Goal: Transaction & Acquisition: Purchase product/service

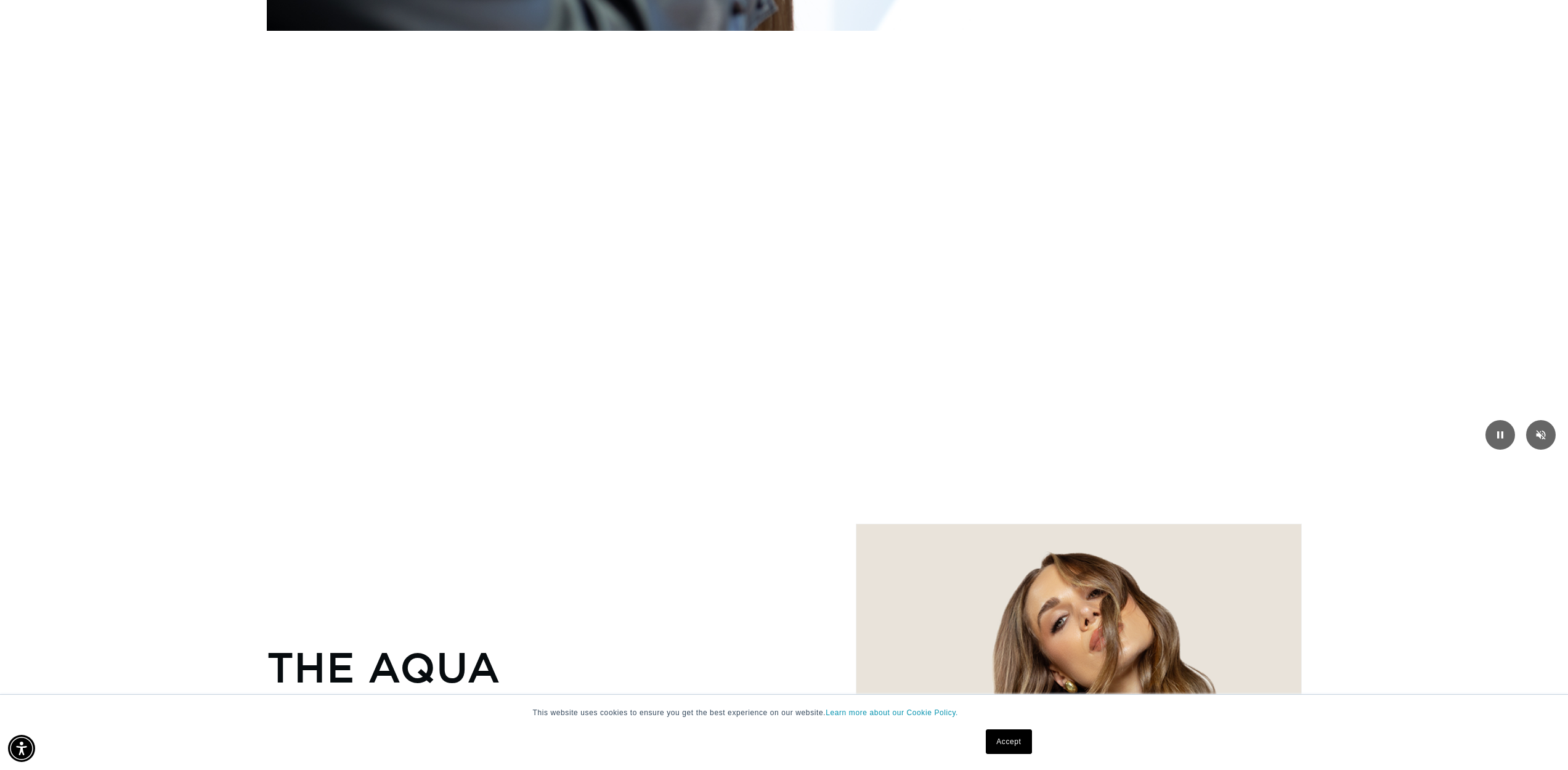
scroll to position [2219, 0]
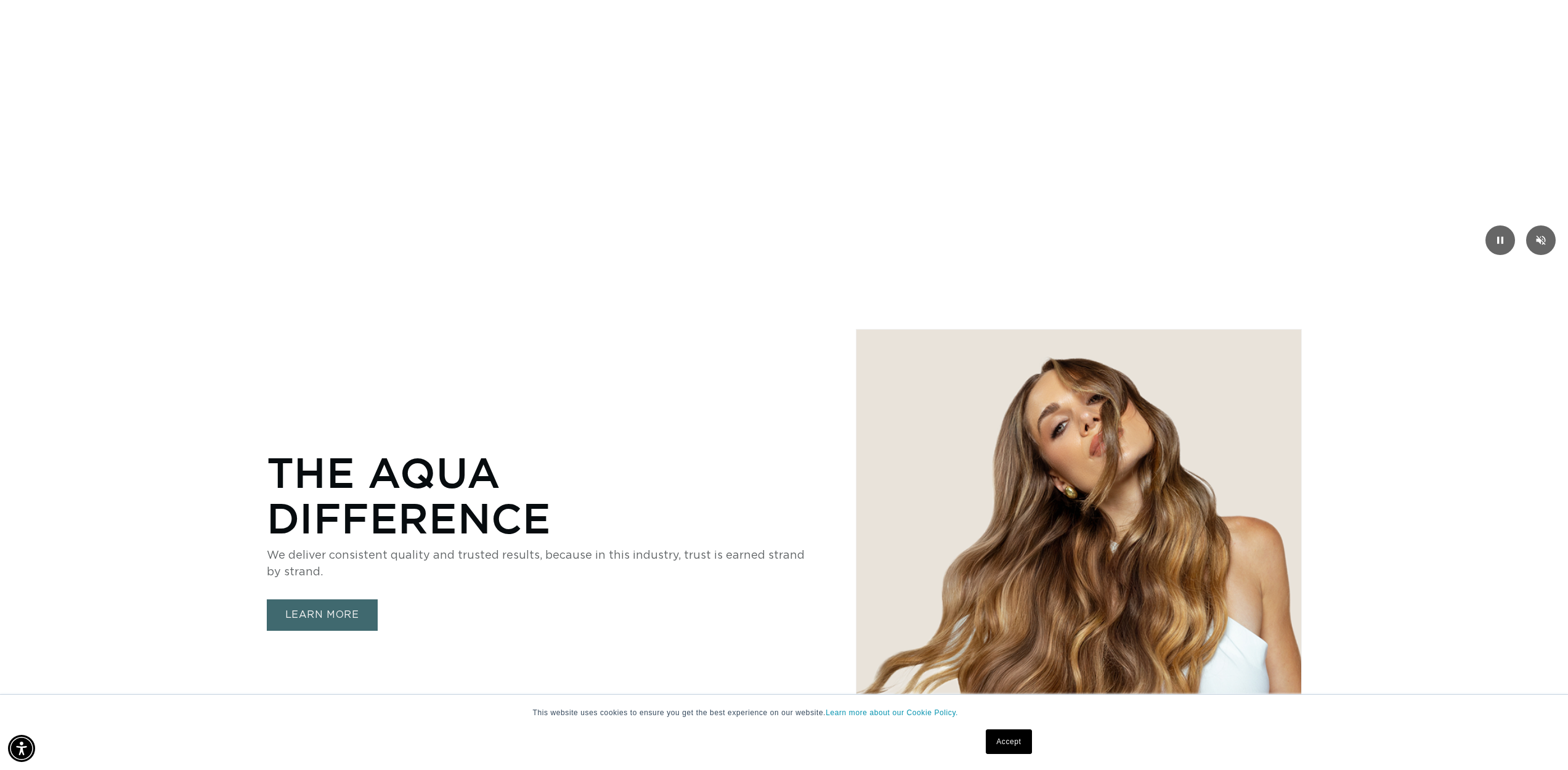
click at [1000, 740] on link "Accept" at bounding box center [1008, 742] width 46 height 24
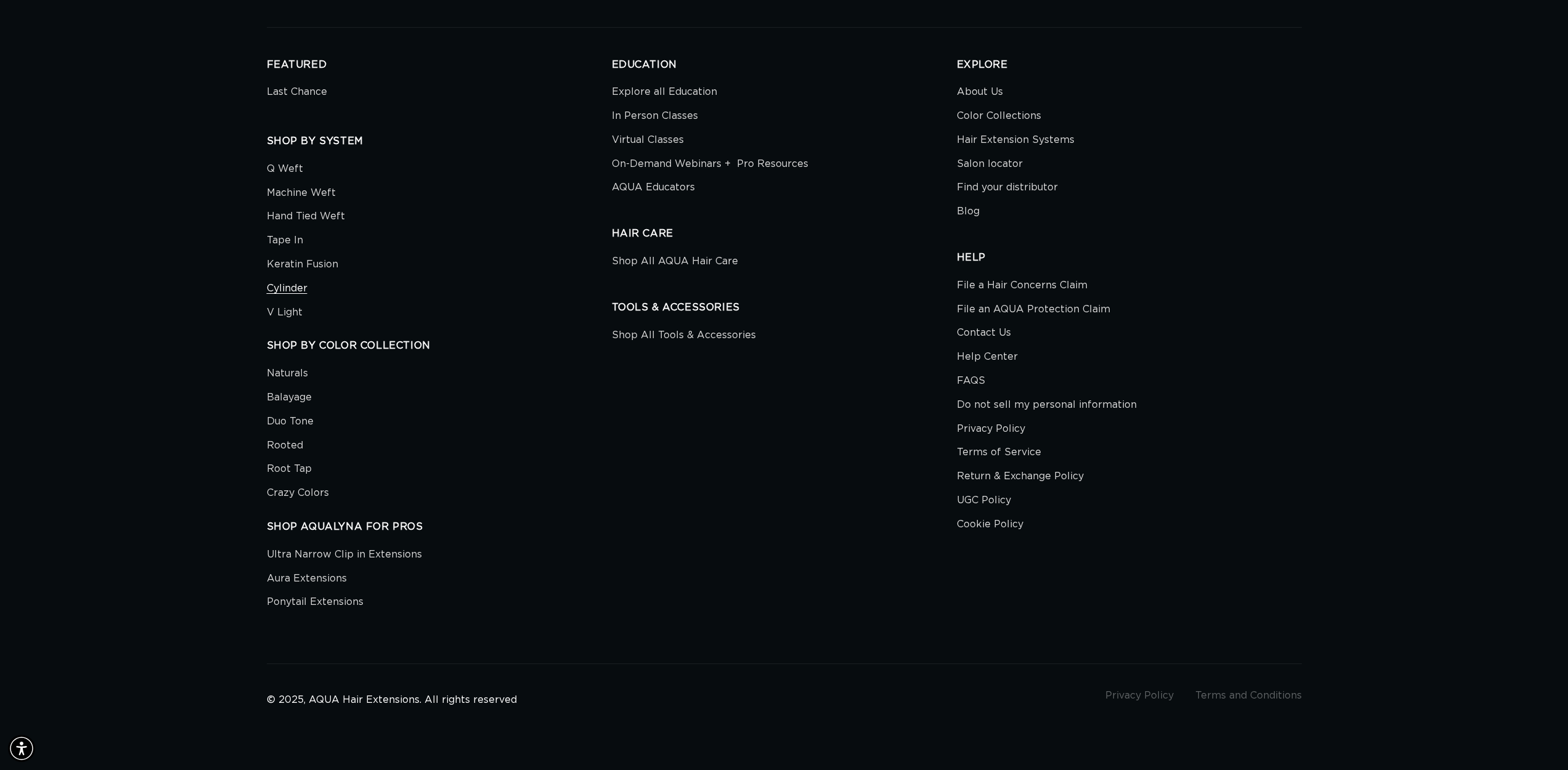
scroll to position [0, 2191]
click at [284, 263] on link "Keratin Fusion" at bounding box center [302, 264] width 71 height 24
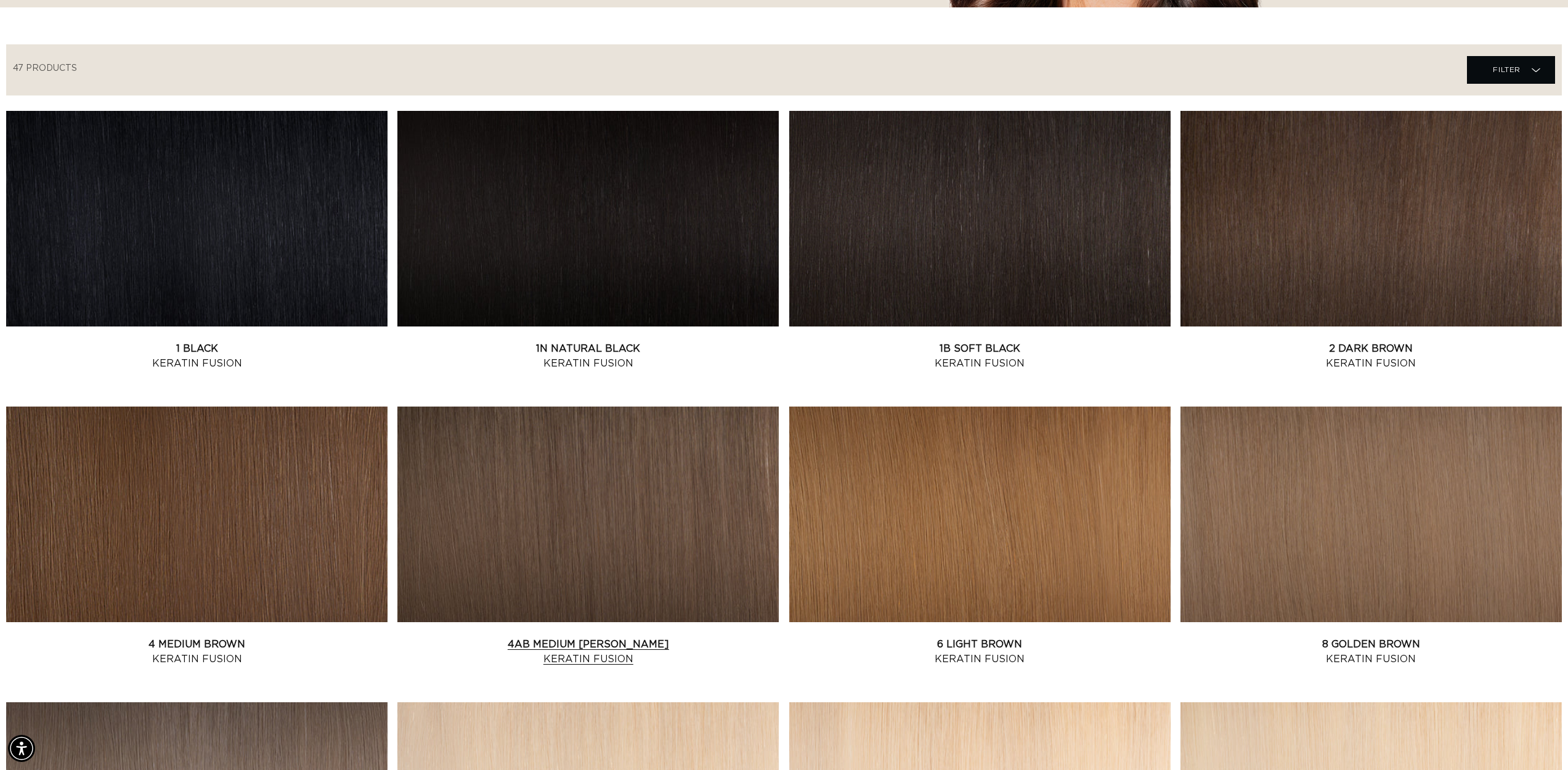
scroll to position [0, 1095]
click at [598, 341] on link "1N Natural Black Keratin Fusion" at bounding box center [588, 356] width 381 height 30
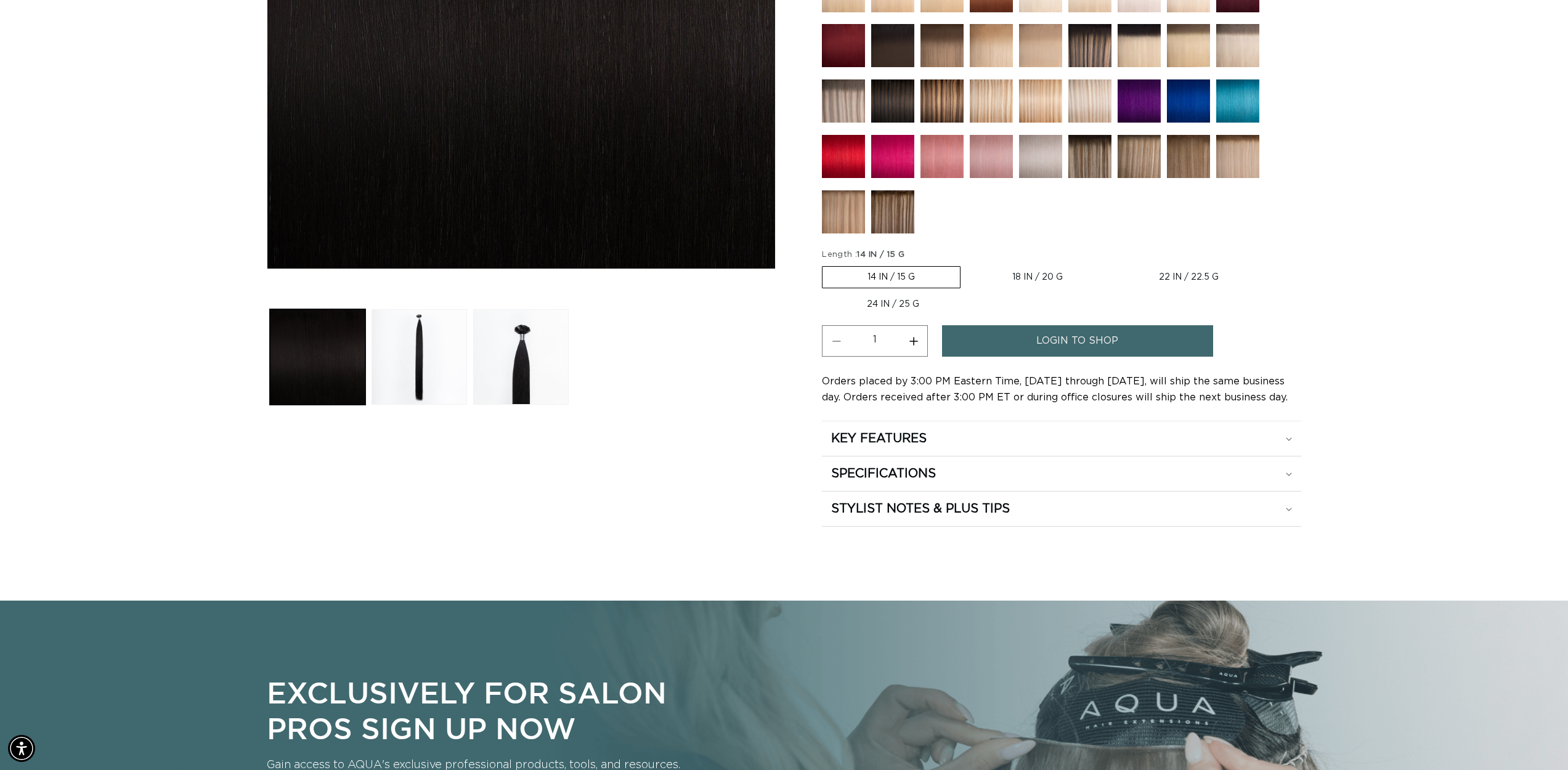
scroll to position [0, 1095]
click at [1189, 275] on label "22 IN / 22.5 G Variant sold out or unavailable" at bounding box center [1189, 277] width 150 height 21
click at [1115, 265] on input "22 IN / 22.5 G Variant sold out or unavailable" at bounding box center [1114, 264] width 1 height 1
radio input "true"
click at [1110, 339] on span "login to shop" at bounding box center [1077, 341] width 82 height 31
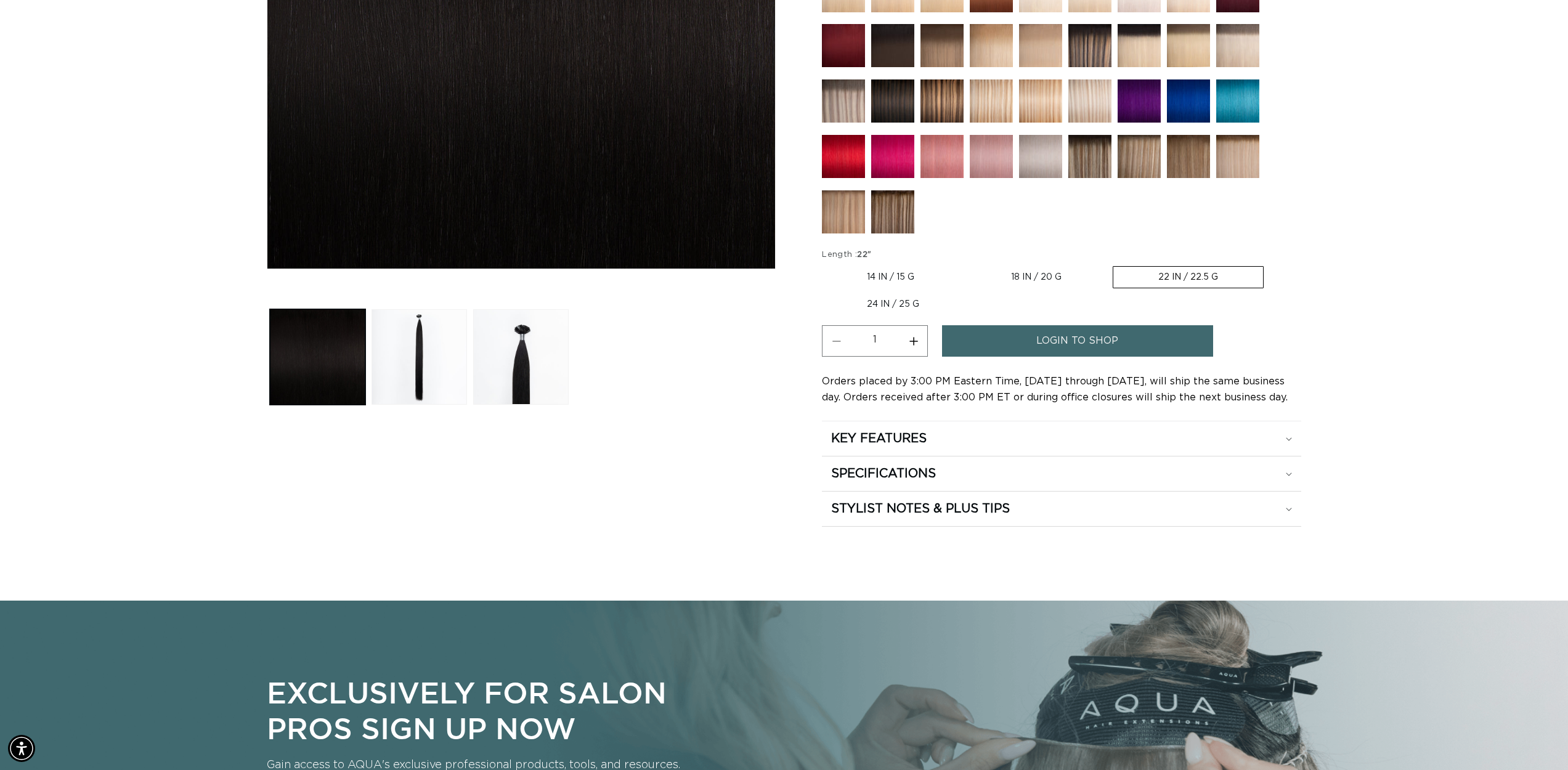
scroll to position [0, 2191]
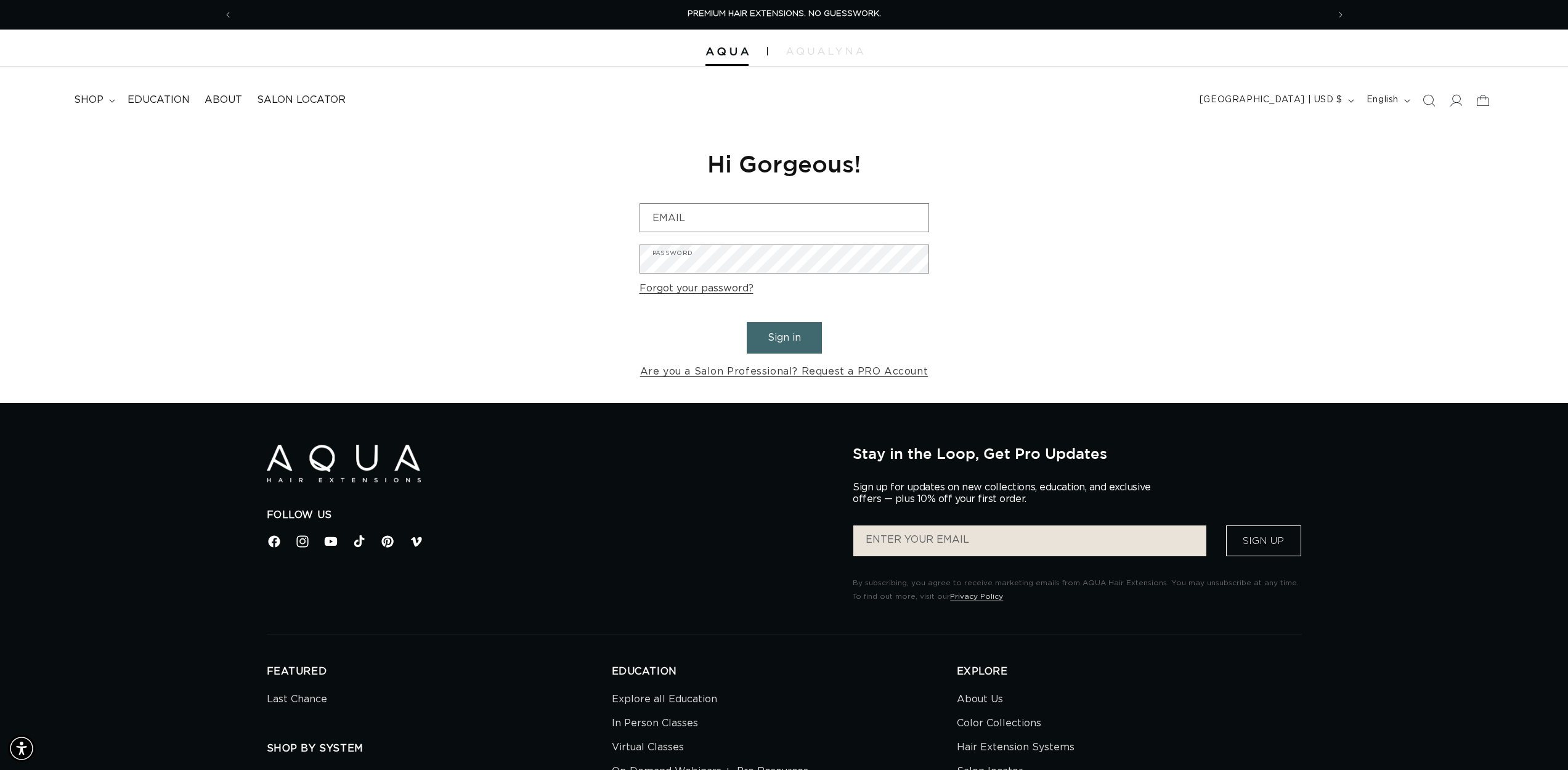
type input "lindseylittle20@gmail.com"
click at [783, 335] on button "Sign in" at bounding box center [784, 338] width 75 height 31
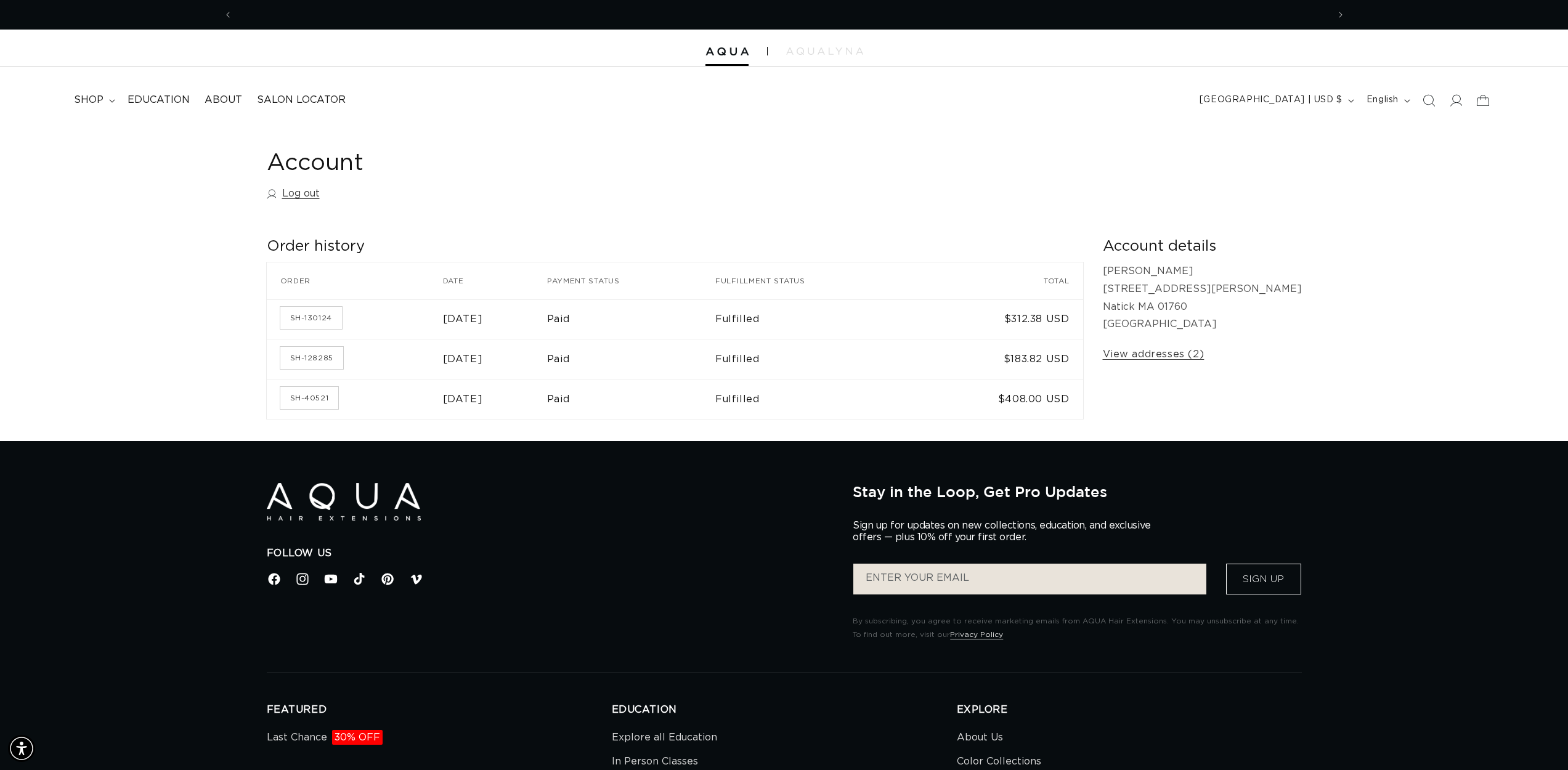
scroll to position [0, 1095]
click at [99, 94] on span "shop" at bounding box center [89, 100] width 30 height 13
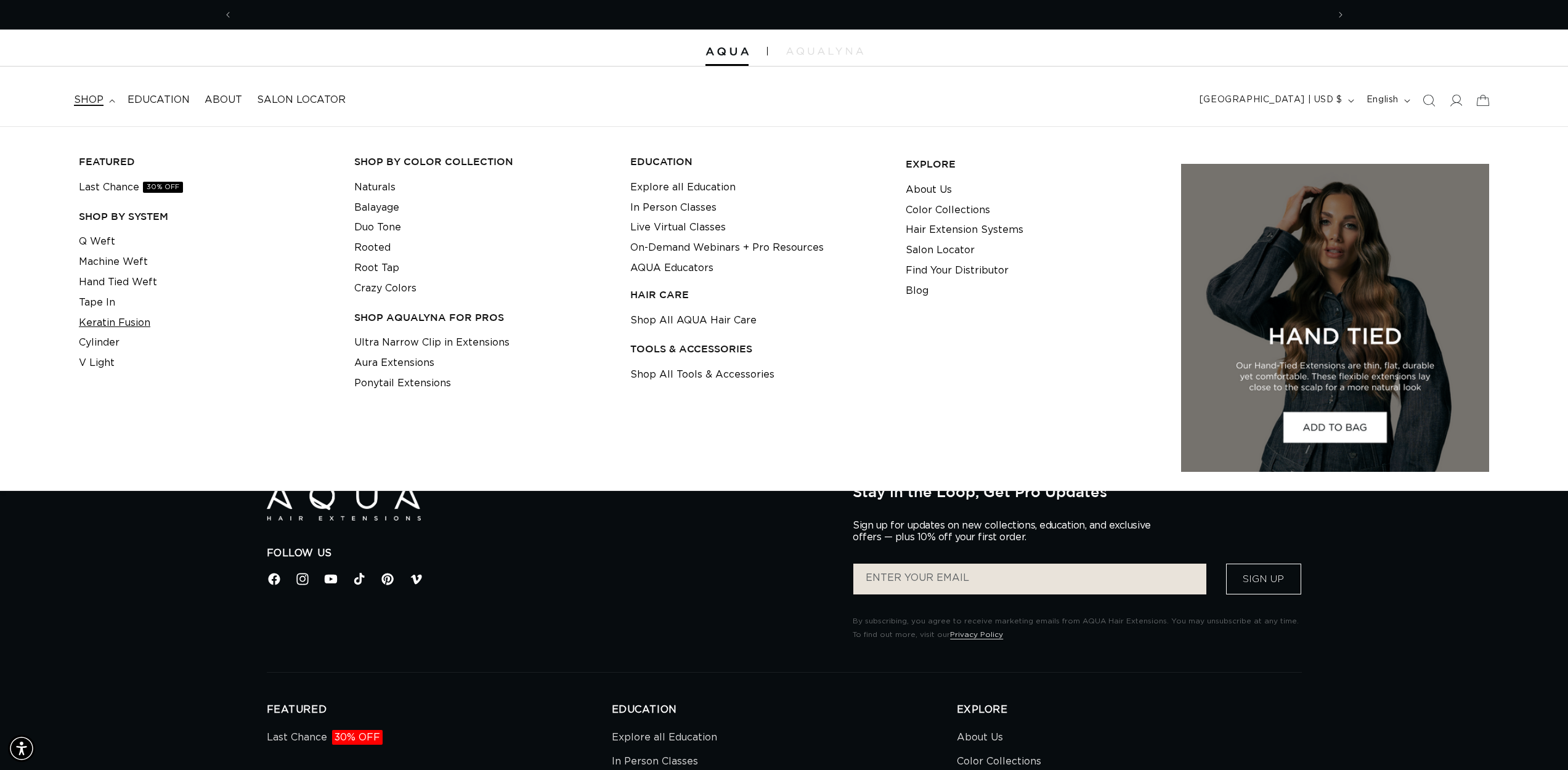
scroll to position [0, 0]
click at [123, 322] on link "Keratin Fusion" at bounding box center [114, 323] width 71 height 21
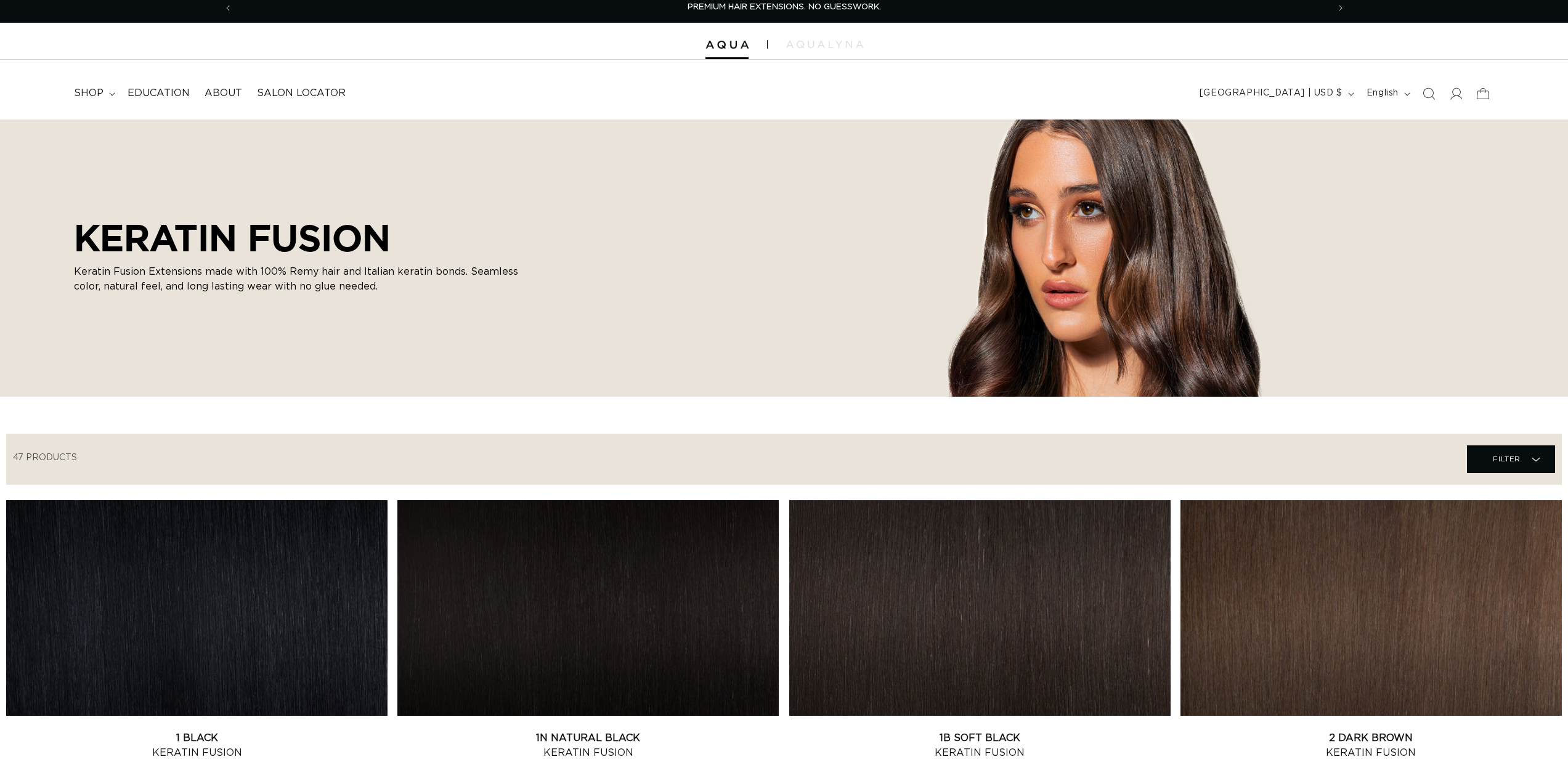
scroll to position [421, 0]
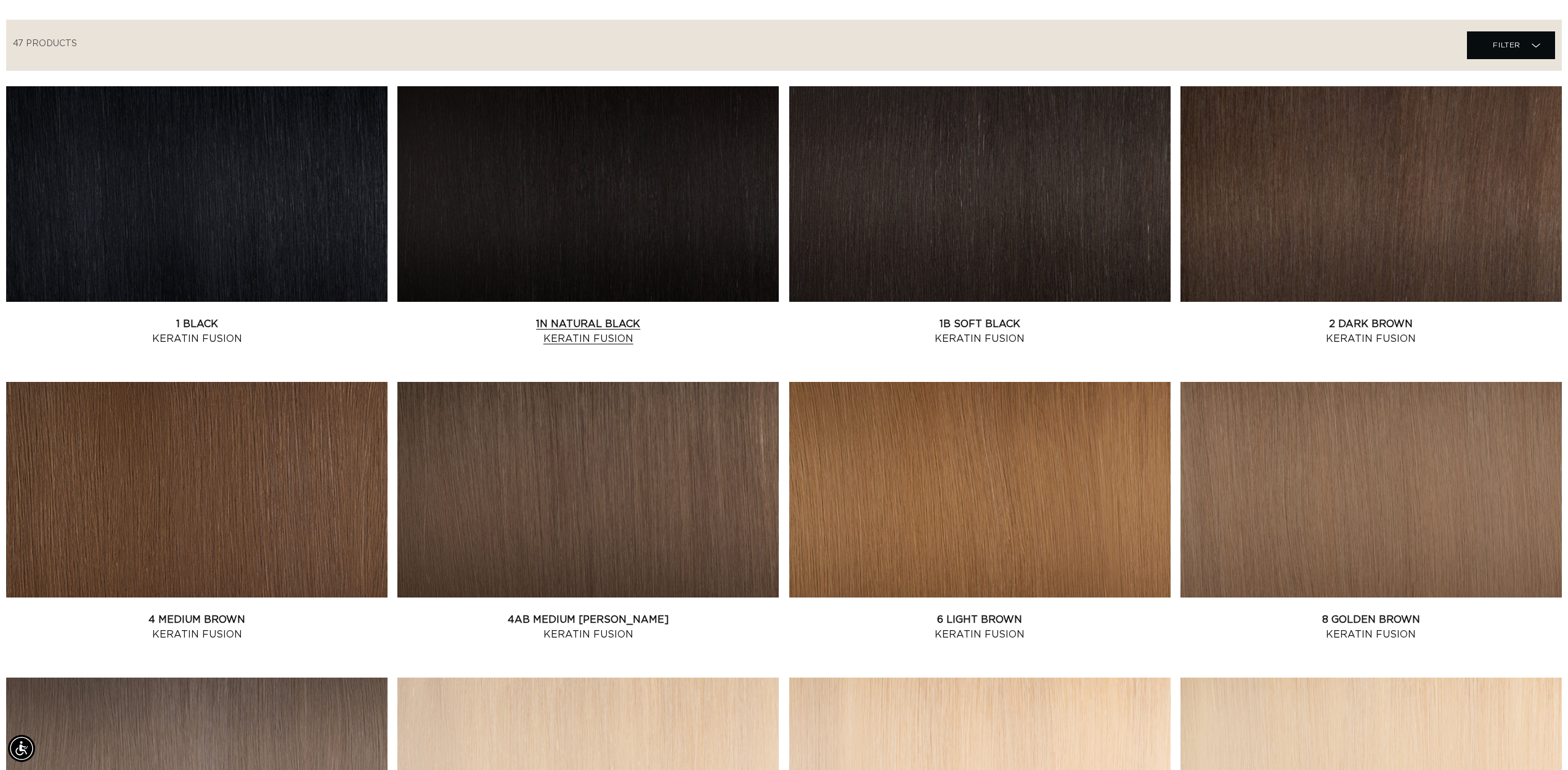
click at [662, 317] on link "1N Natural Black Keratin Fusion" at bounding box center [588, 331] width 381 height 30
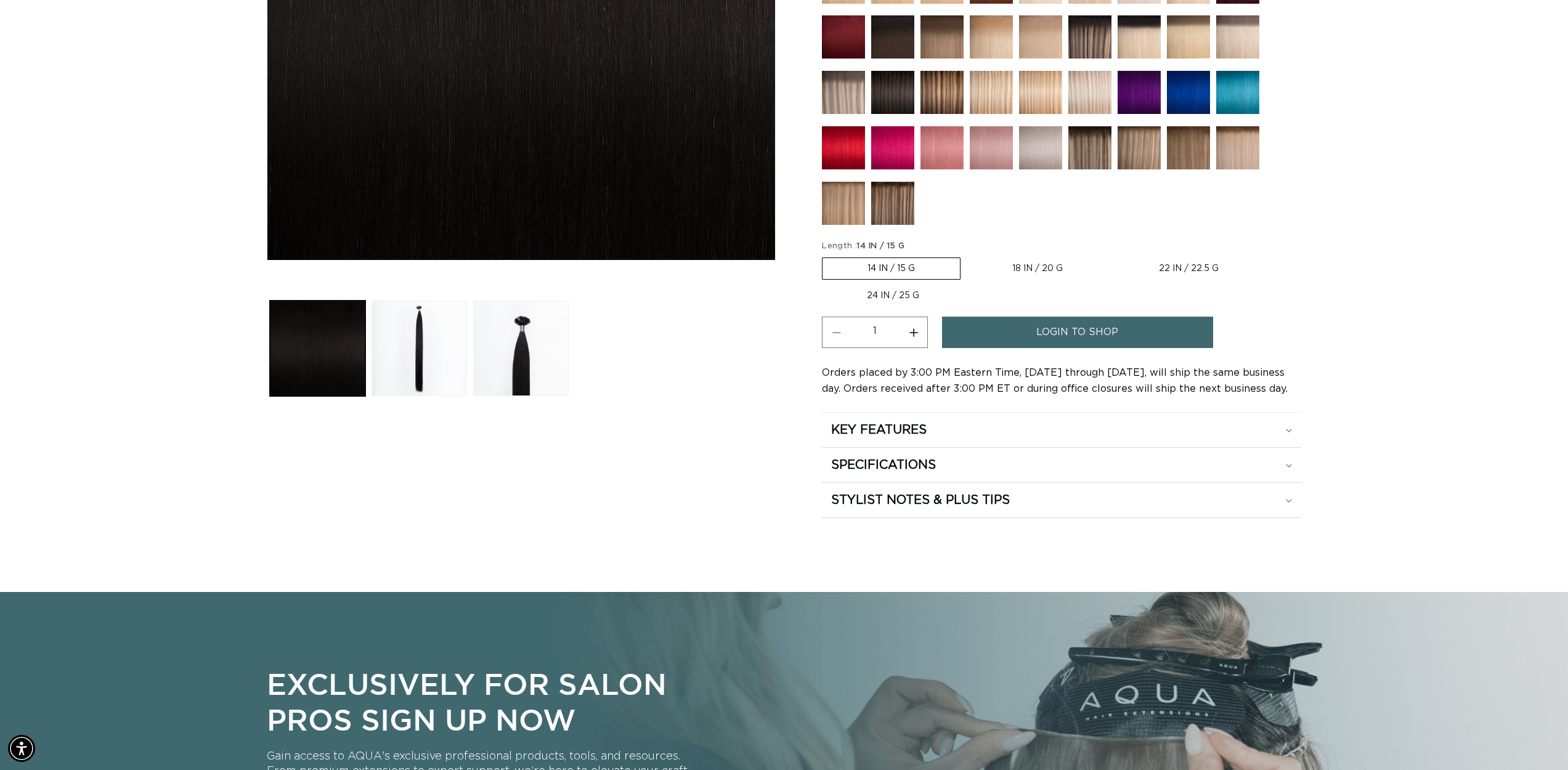
click at [1178, 263] on label "22 IN / 22.5 G Variant sold out or unavailable" at bounding box center [1189, 268] width 150 height 21
click at [1115, 256] on input "22 IN / 22.5 G Variant sold out or unavailable" at bounding box center [1114, 255] width 1 height 1
radio input "true"
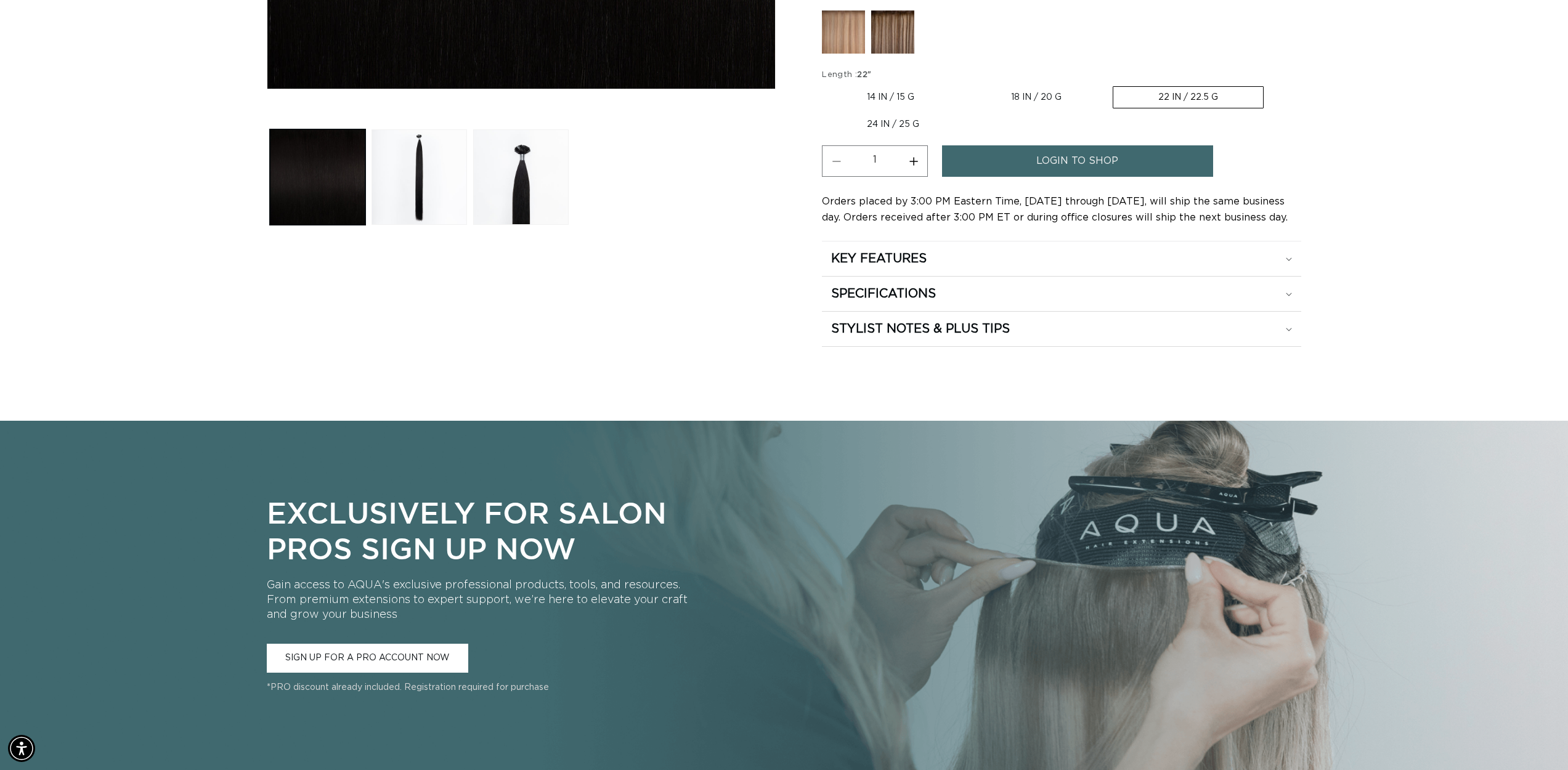
click at [1040, 162] on span "login to shop" at bounding box center [1077, 161] width 82 height 31
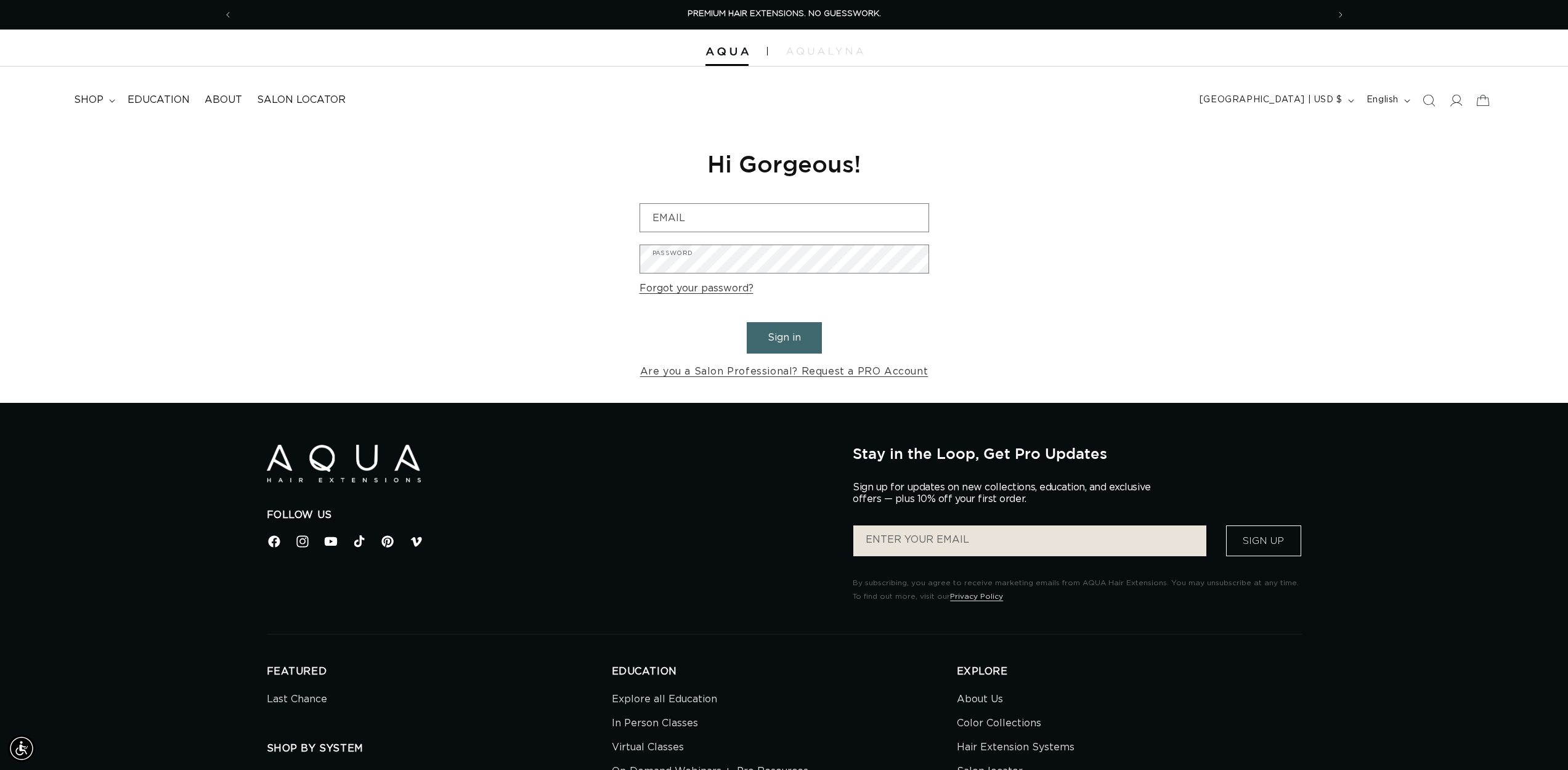
type input "lindseylittle20@gmail.com"
click at [789, 338] on button "Sign in" at bounding box center [784, 338] width 75 height 31
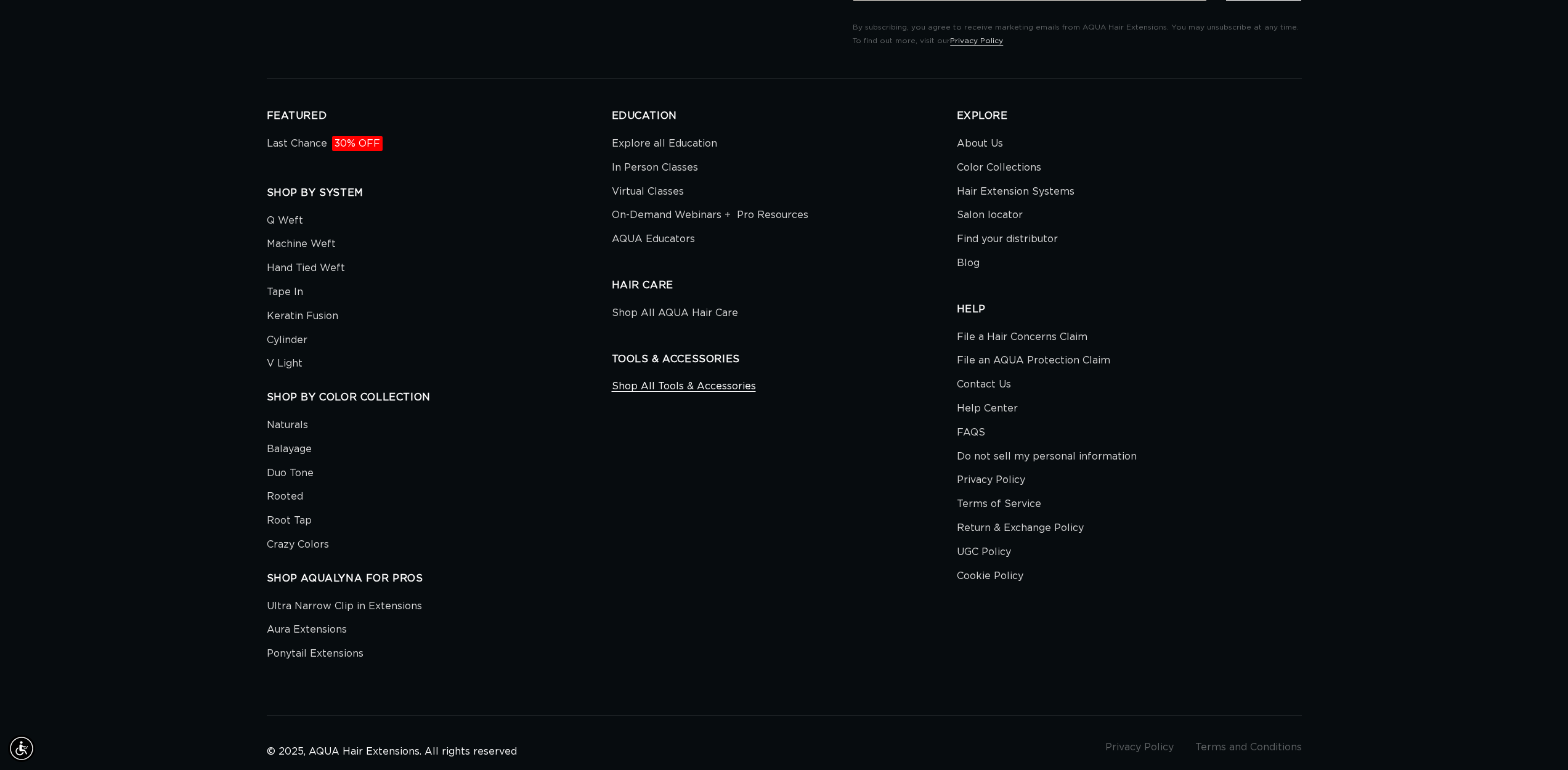
scroll to position [0, 1095]
click at [304, 144] on link "Last Chance 30% OFF" at bounding box center [324, 145] width 116 height 21
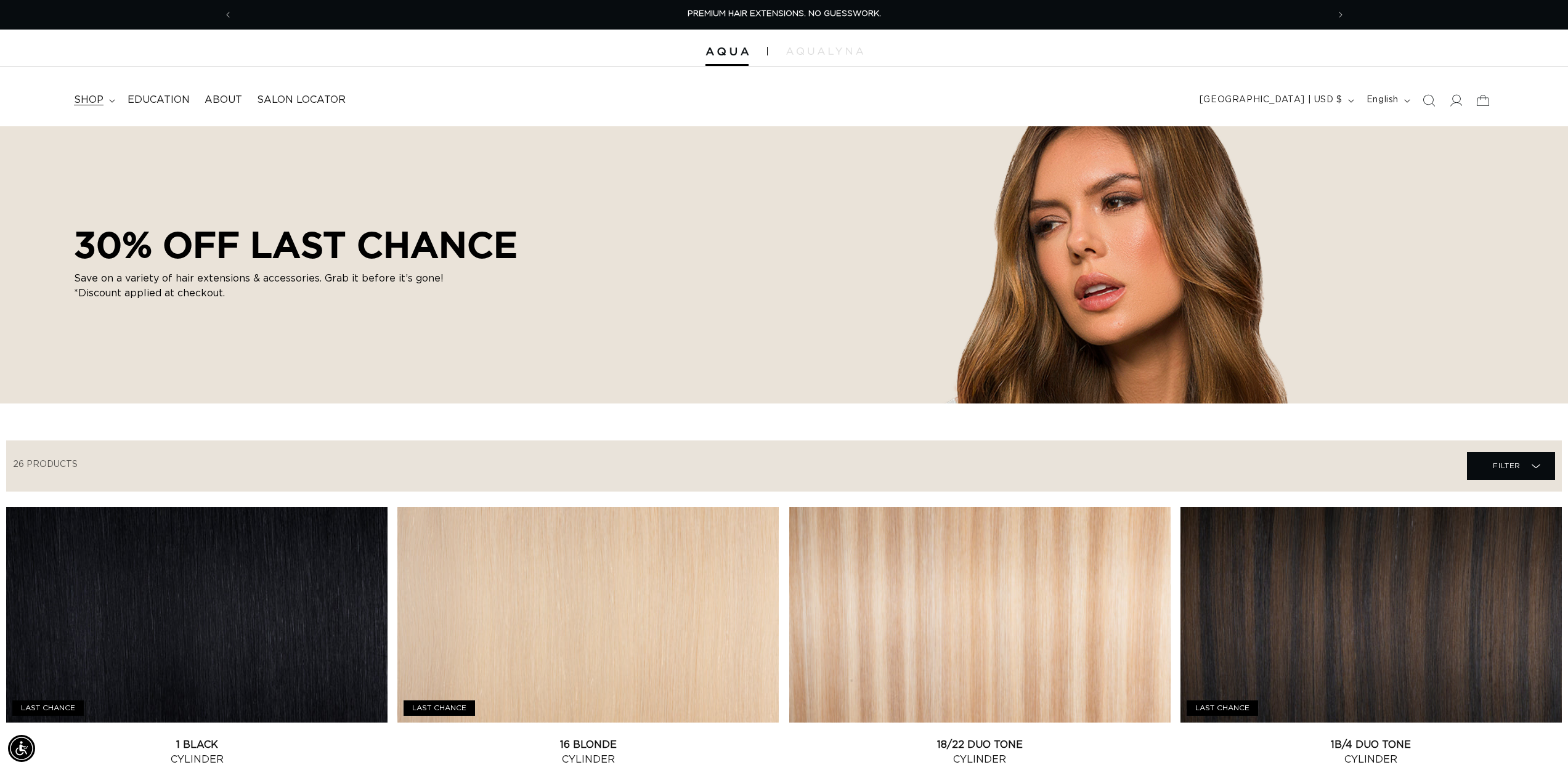
click at [97, 94] on span "shop" at bounding box center [89, 100] width 30 height 13
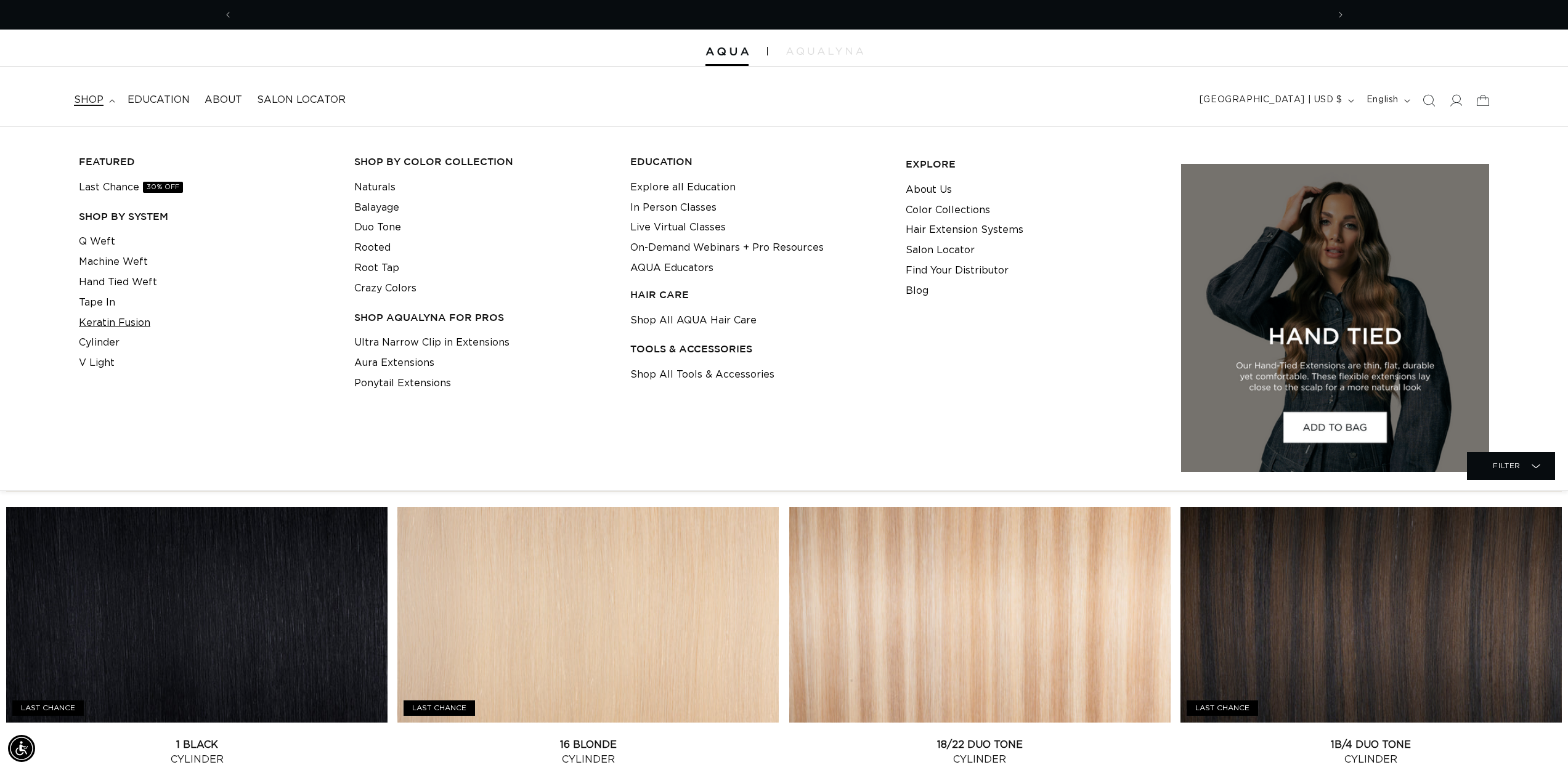
scroll to position [0, 2191]
click at [89, 325] on link "Keratin Fusion" at bounding box center [114, 323] width 71 height 21
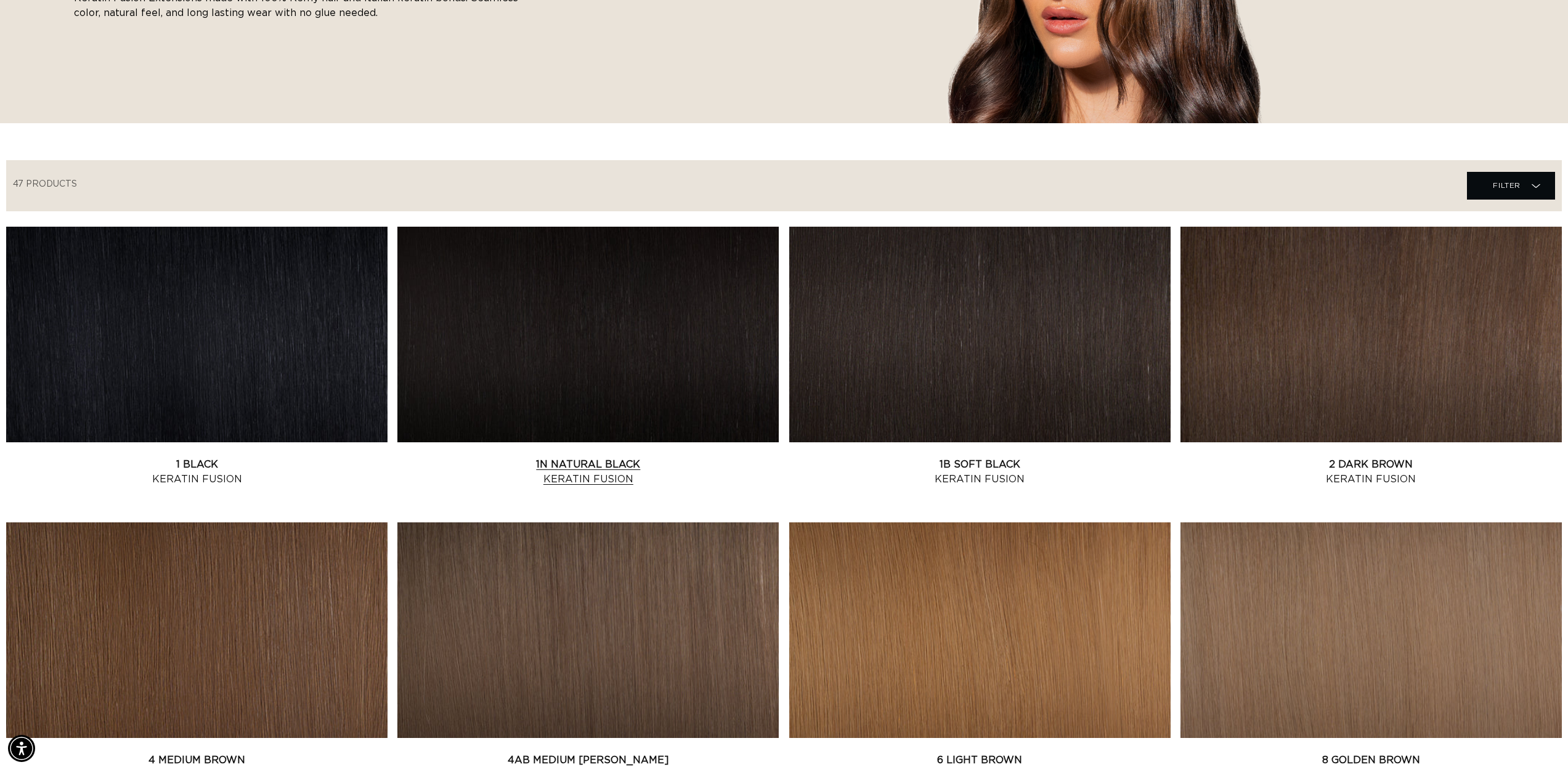
scroll to position [409, 0]
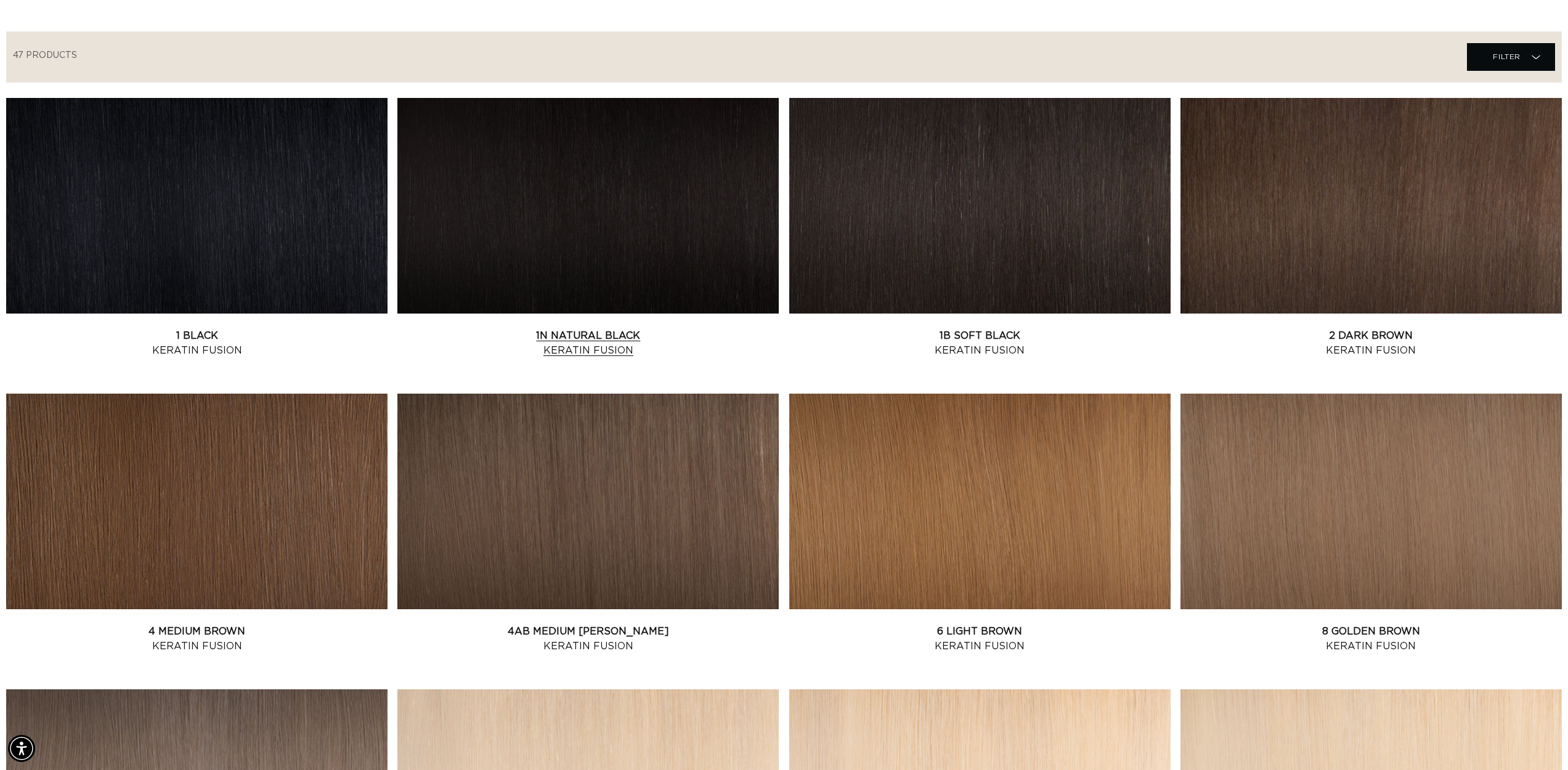
click at [584, 328] on link "1N Natural Black Keratin Fusion" at bounding box center [588, 343] width 381 height 30
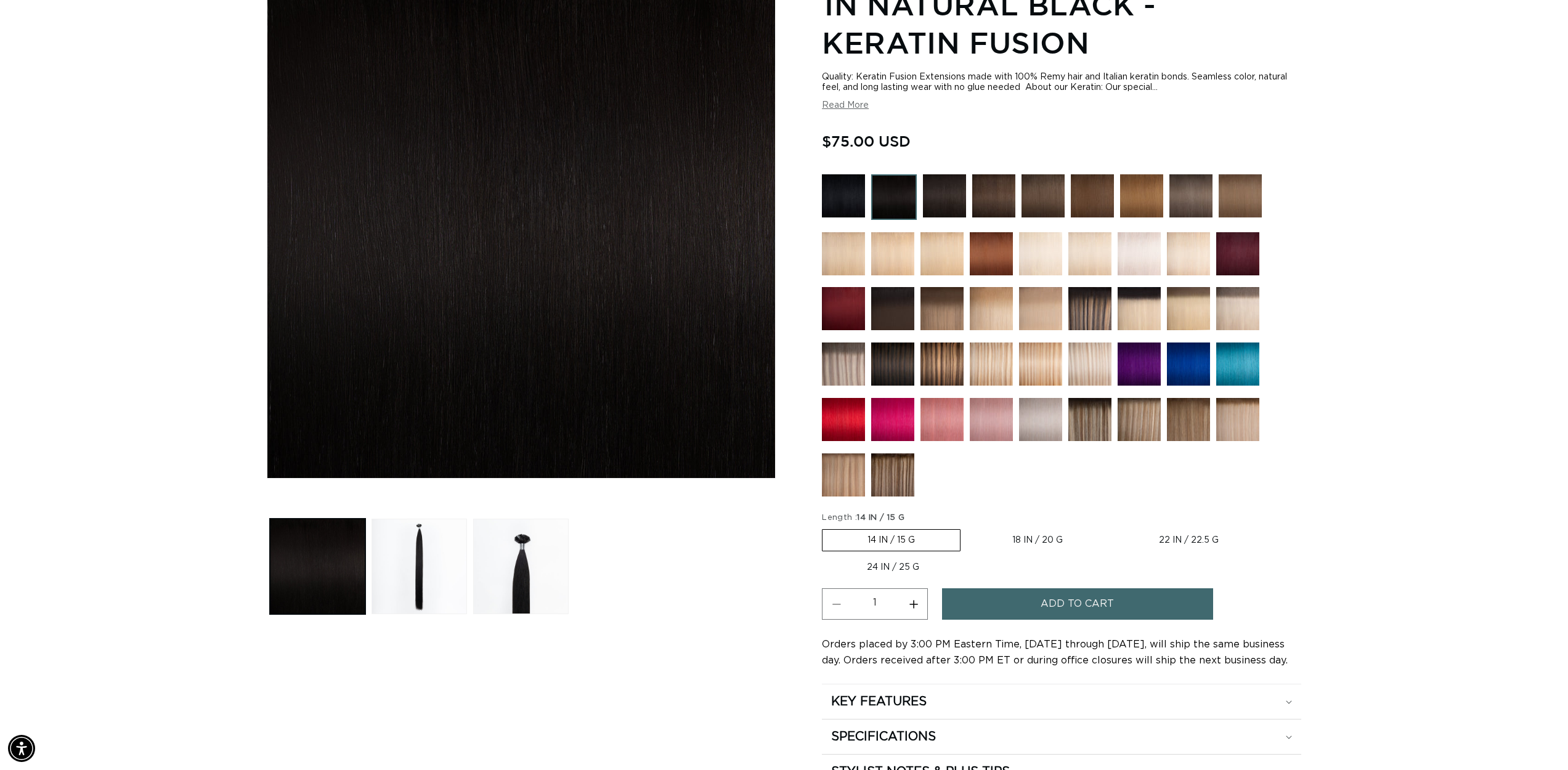
scroll to position [0, 1095]
click at [1176, 536] on label "22 IN / 22.5 G Variant sold out or unavailable" at bounding box center [1189, 540] width 150 height 21
click at [1115, 527] on input "22 IN / 22.5 G Variant sold out or unavailable" at bounding box center [1114, 527] width 1 height 1
radio input "true"
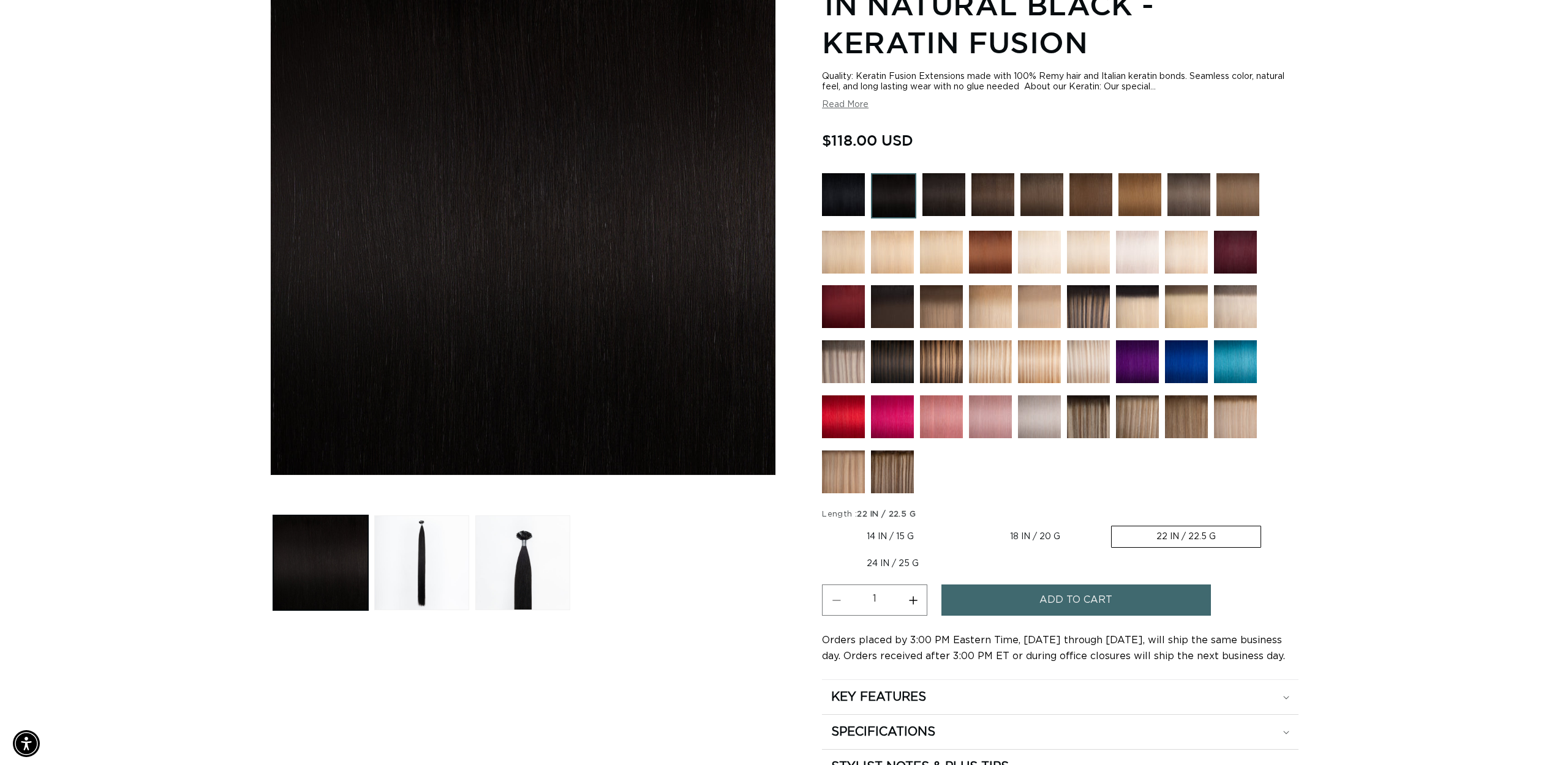
scroll to position [0, 2178]
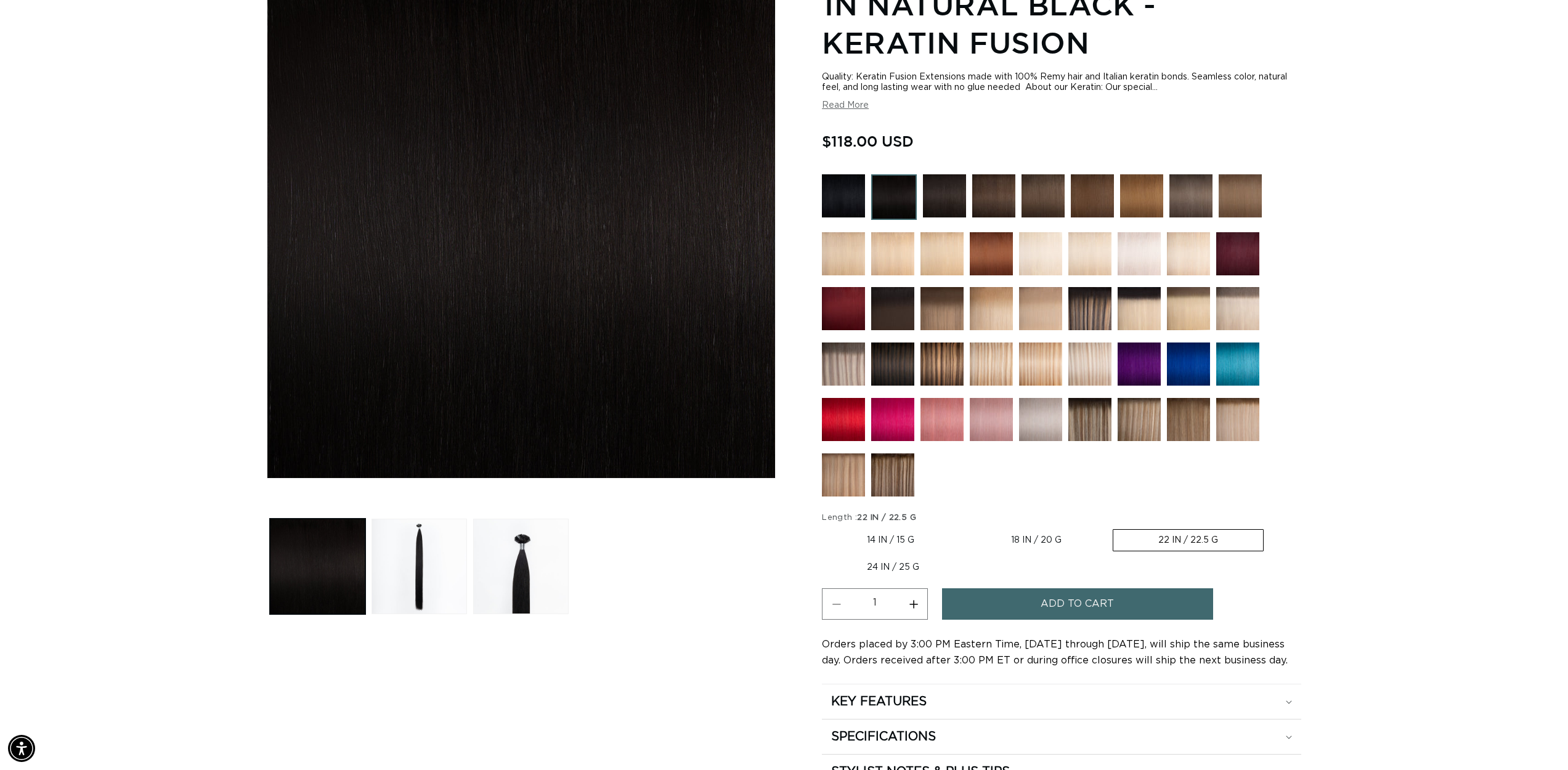
click at [1097, 604] on span "Add to cart" at bounding box center [1077, 604] width 73 height 31
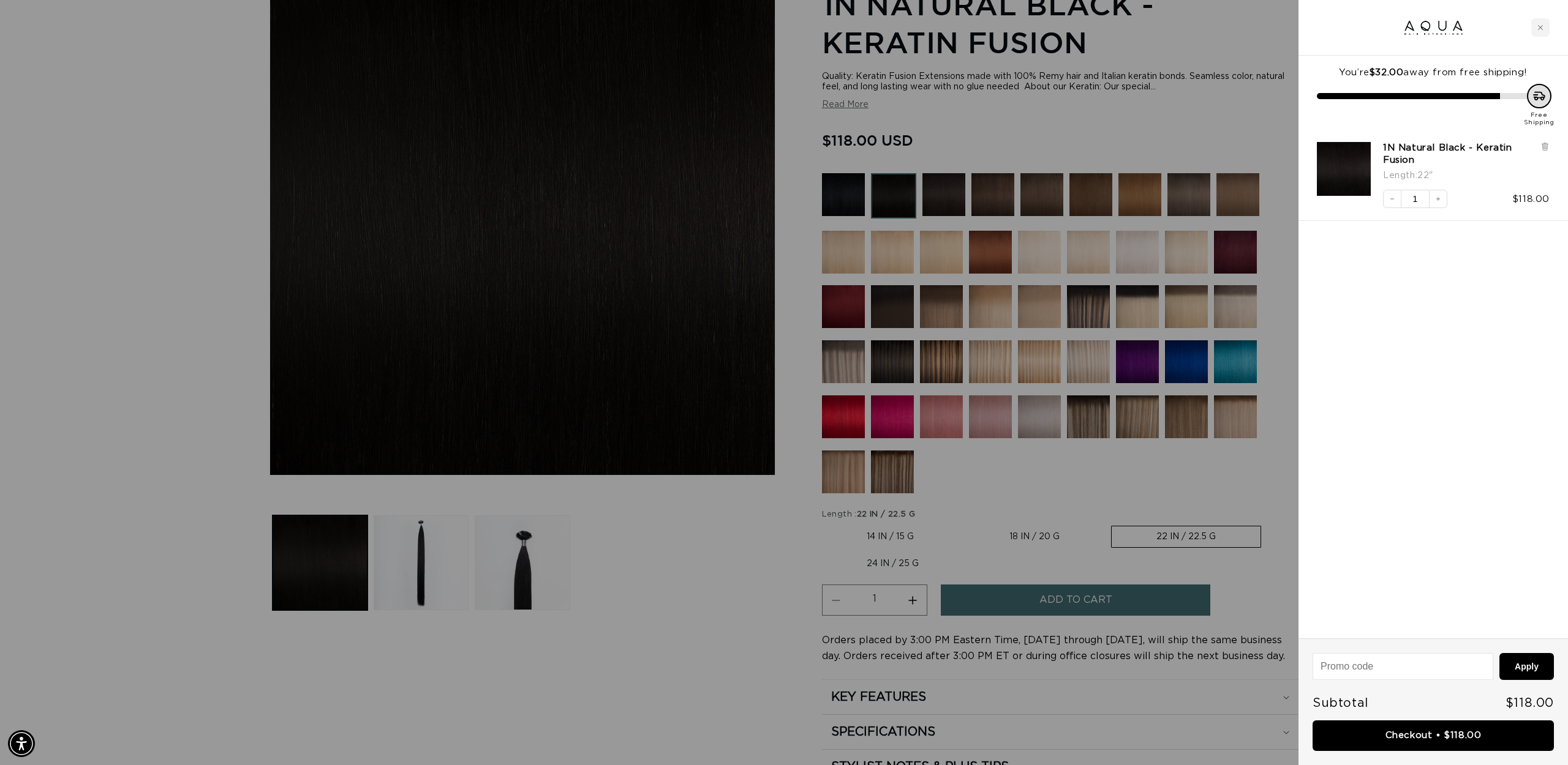
click at [1456, 737] on link "Checkout • $118.00" at bounding box center [1433, 736] width 241 height 31
